Goal: Find specific page/section: Find specific page/section

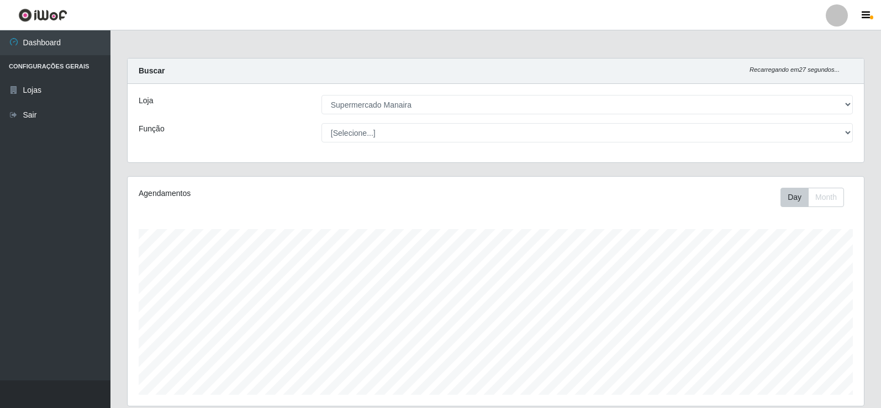
select select "443"
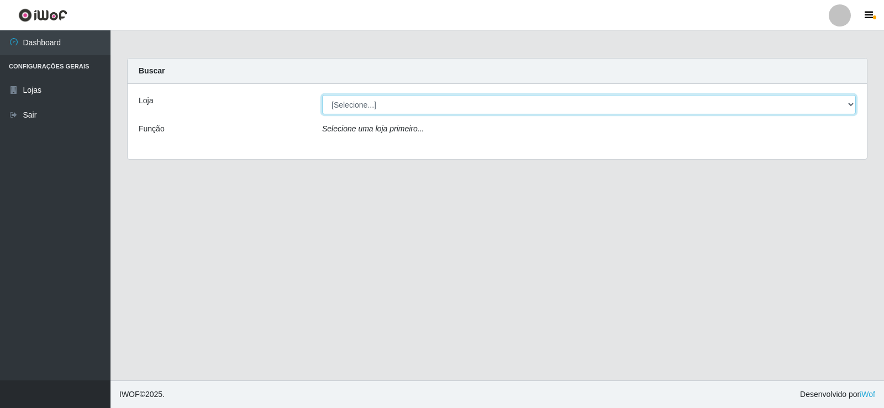
click at [846, 104] on select "[Selecione...] Supermercado Manaira" at bounding box center [589, 104] width 534 height 19
select select "443"
click at [322, 95] on select "[Selecione...] Supermercado Manaira" at bounding box center [589, 104] width 534 height 19
